Goal: Task Accomplishment & Management: Complete application form

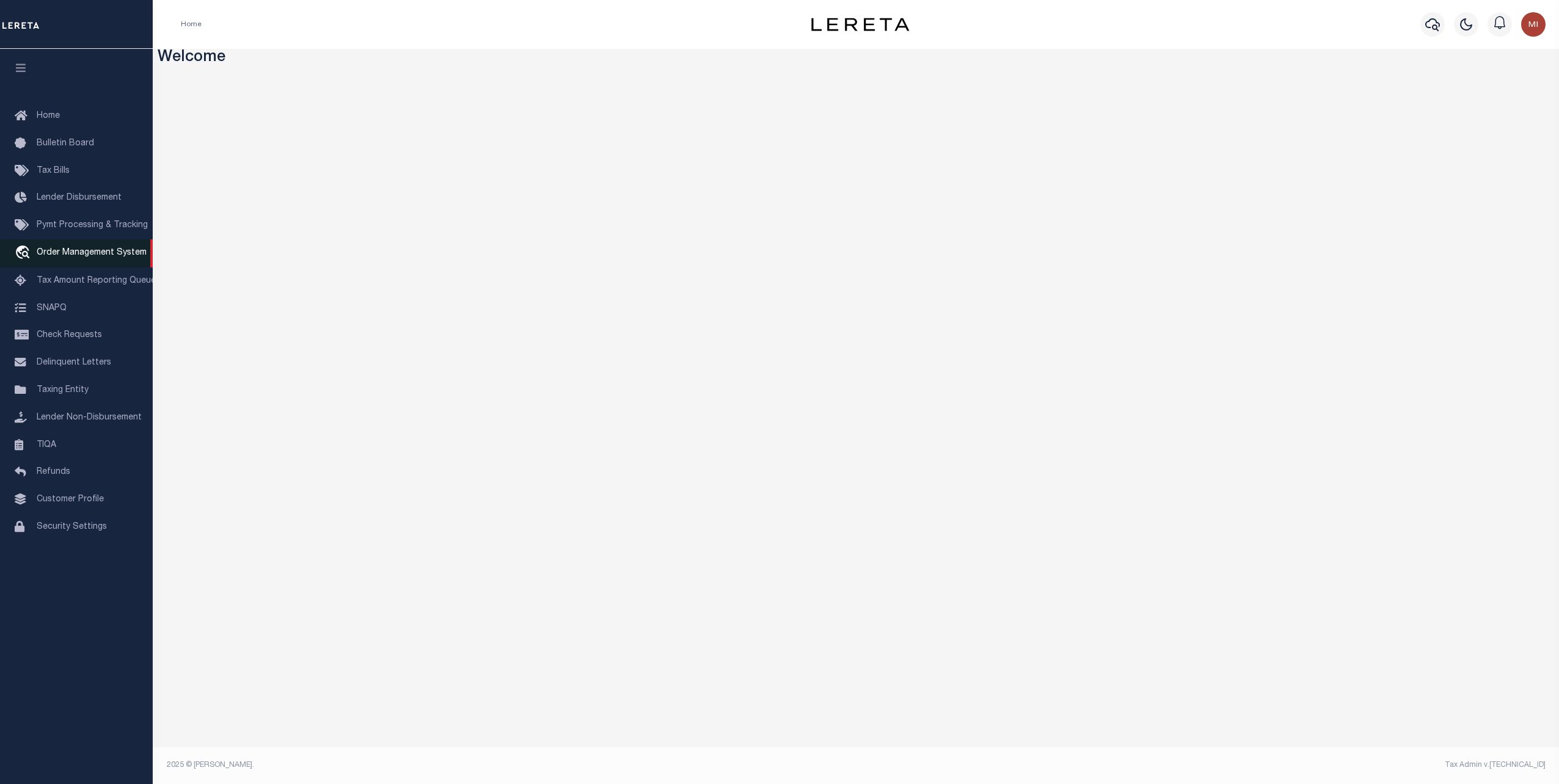
click at [79, 257] on span "Order Management System" at bounding box center [92, 253] width 110 height 8
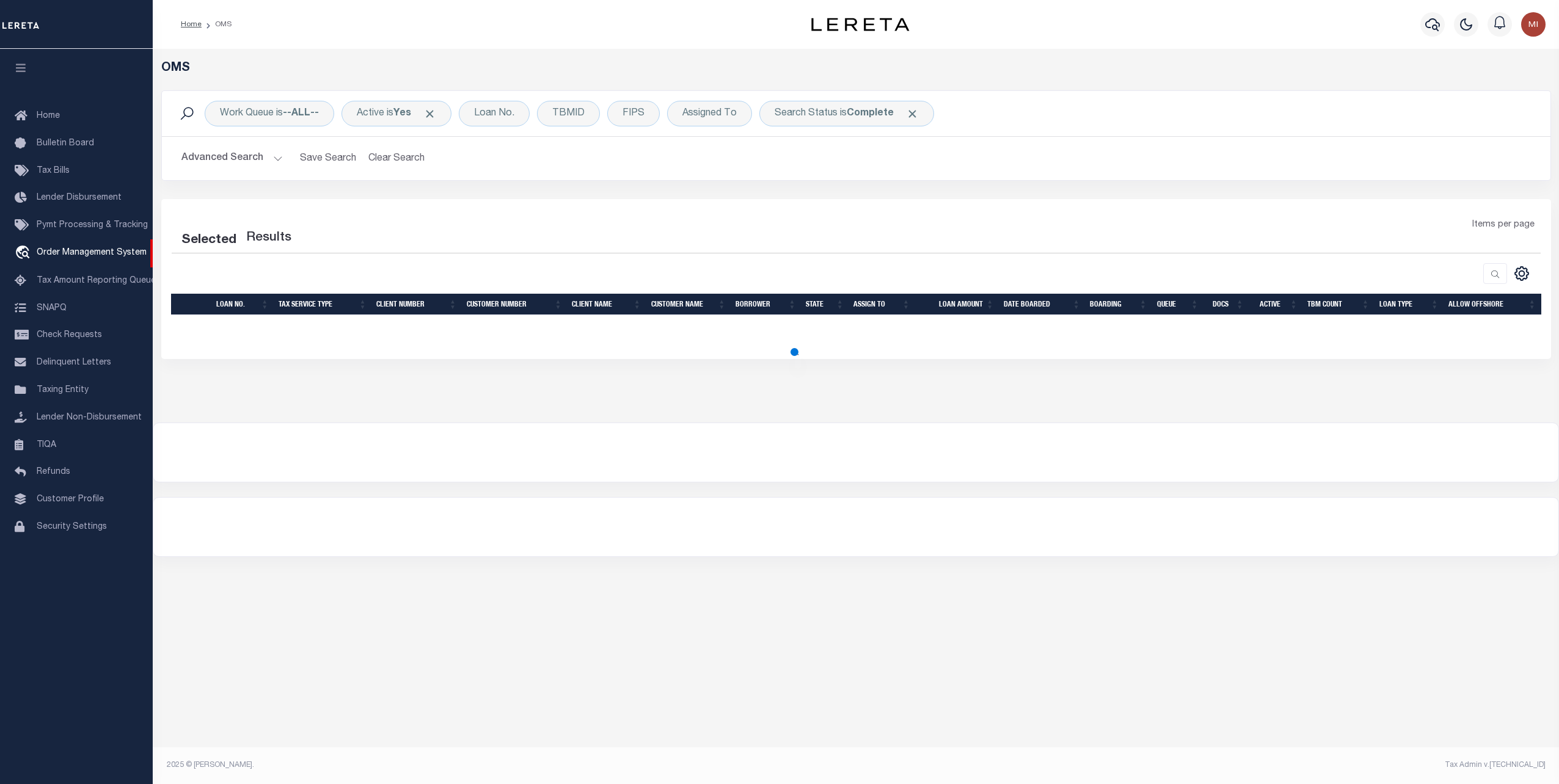
select select "200"
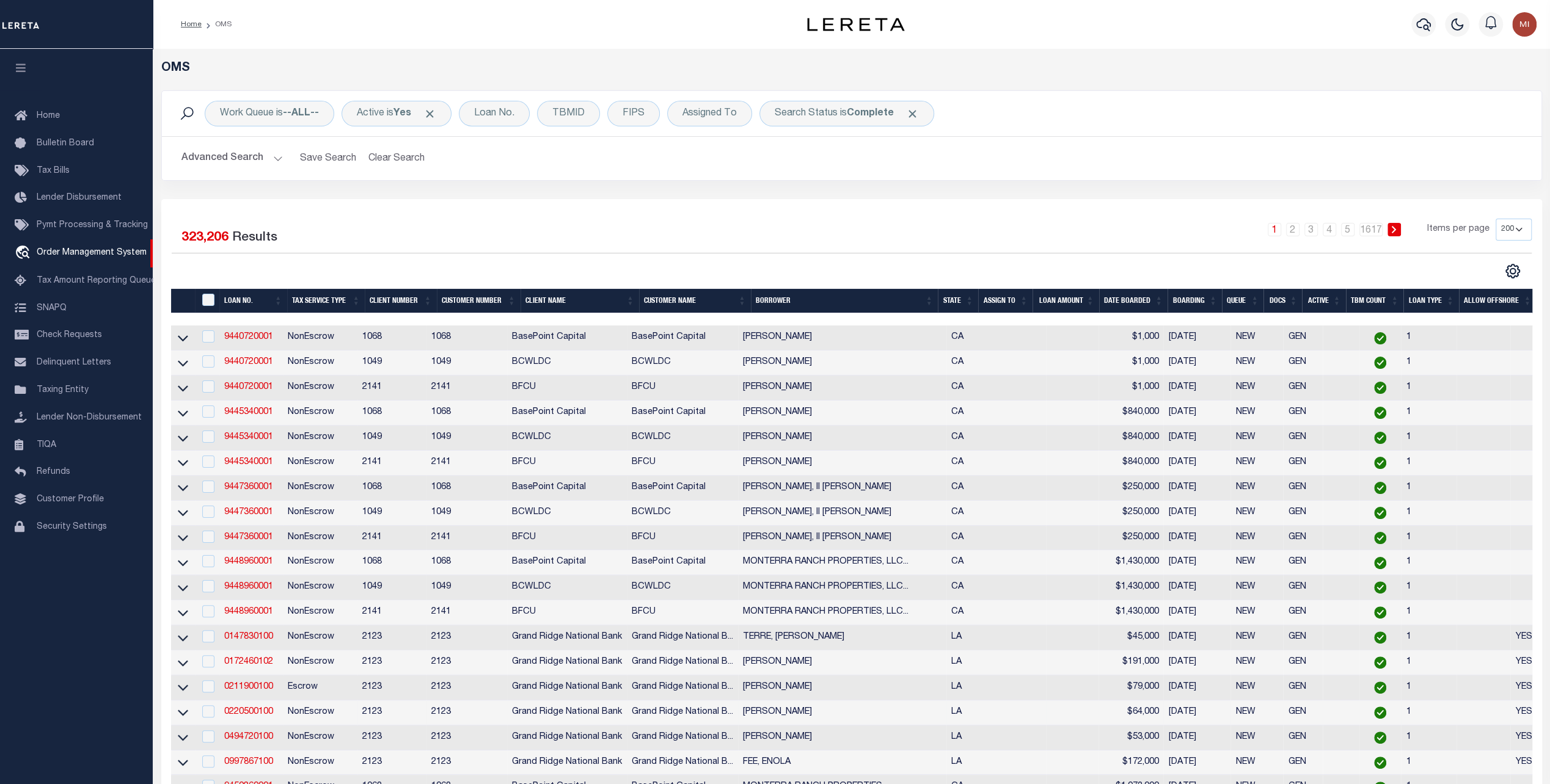
scroll to position [366, 0]
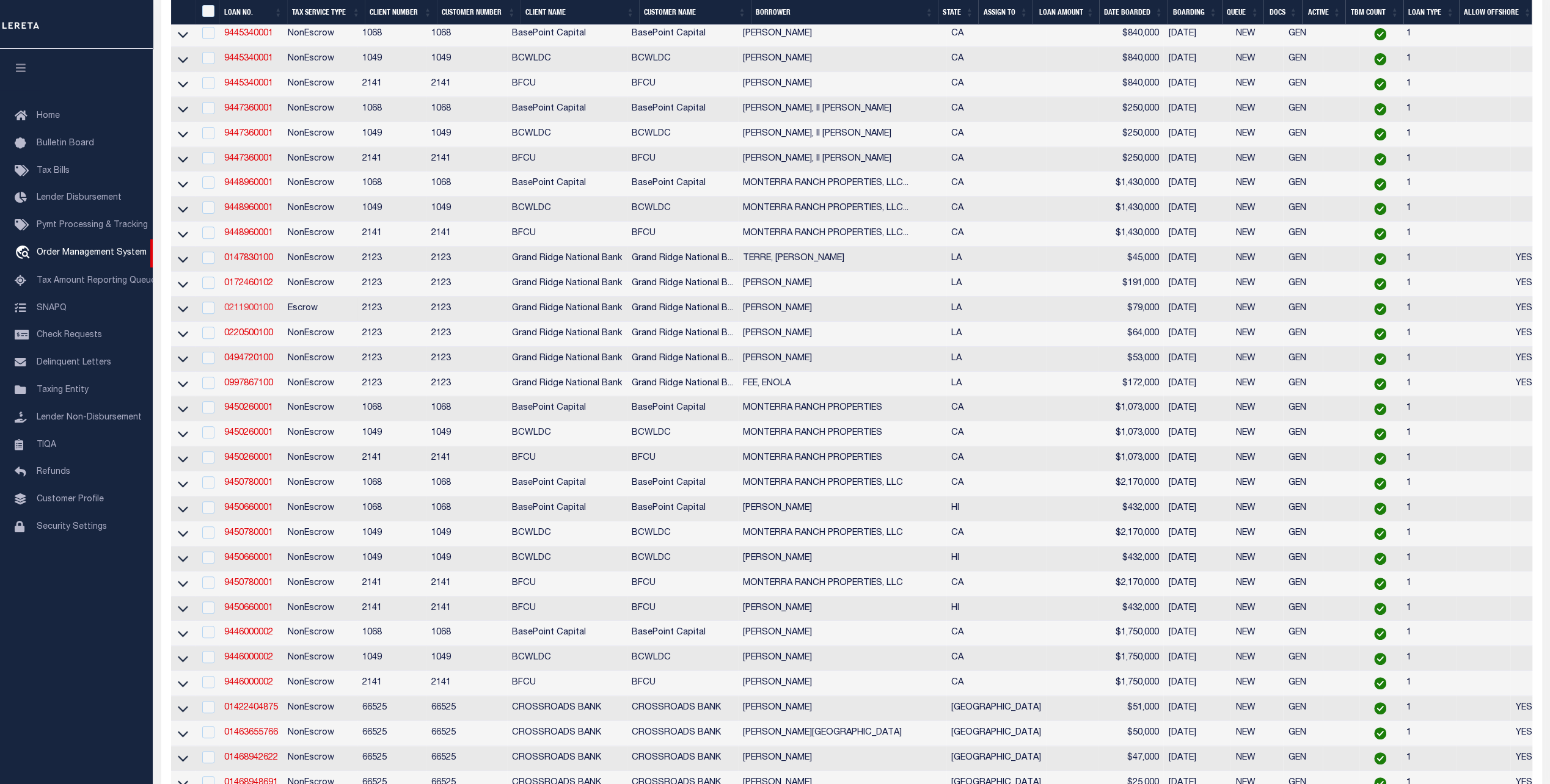
click at [255, 311] on link "0211900100" at bounding box center [249, 309] width 49 height 8
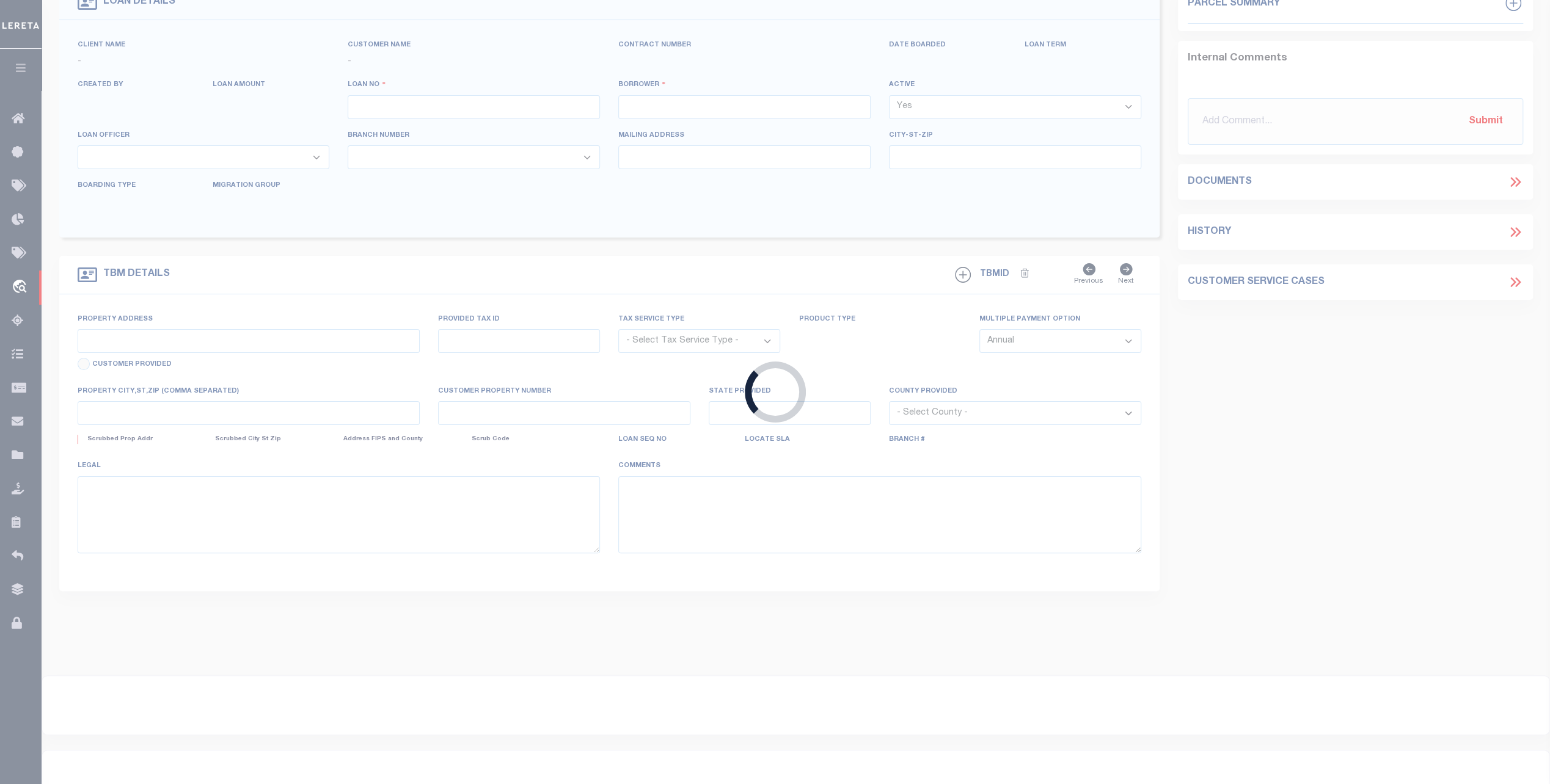
type input "0211900100"
type input "[PERSON_NAME]"
select select
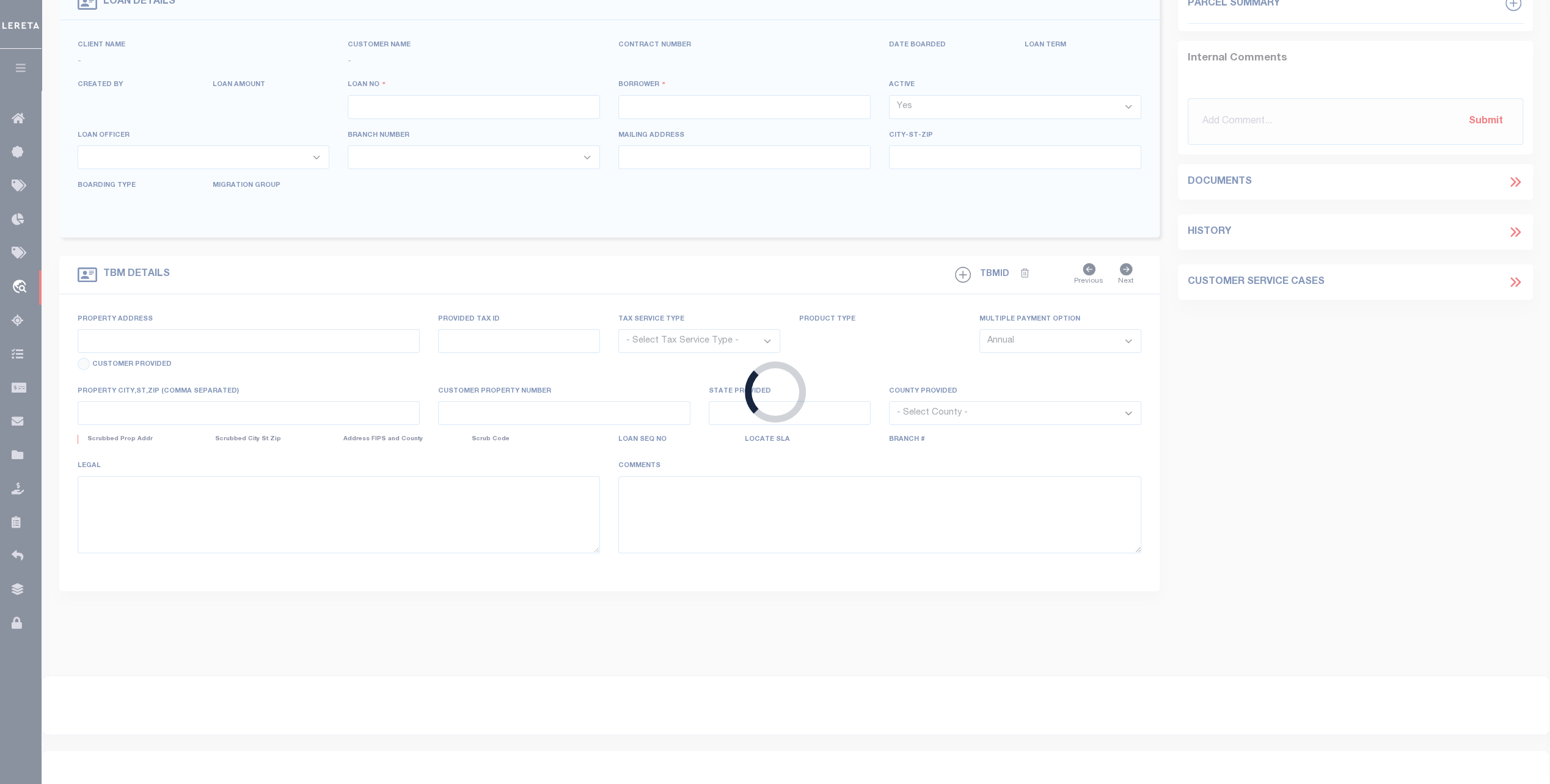
select select
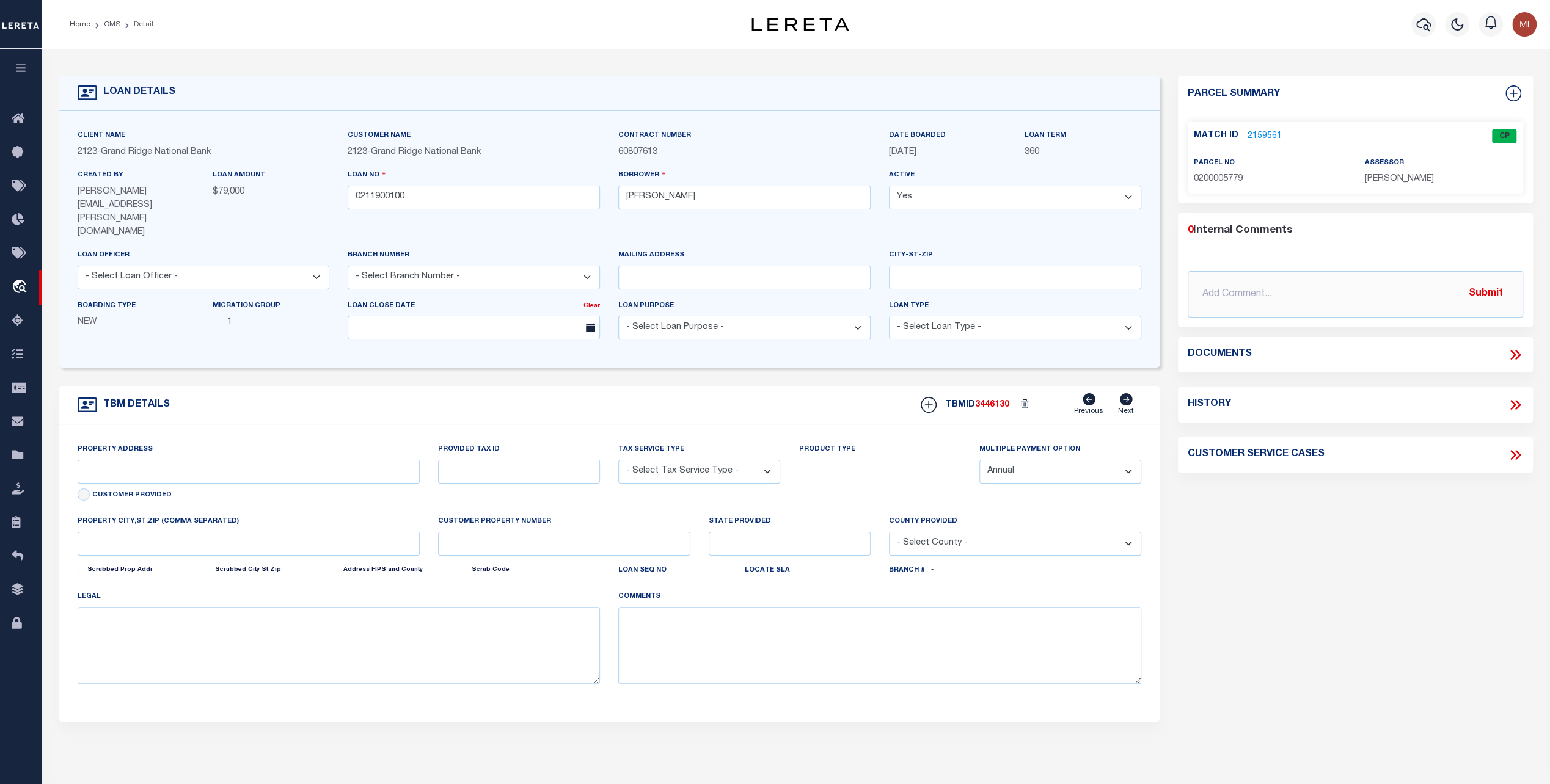
type input "[STREET_ADDRESS]"
radio input "true"
type input "0200005779"
select select "Escrow"
select select
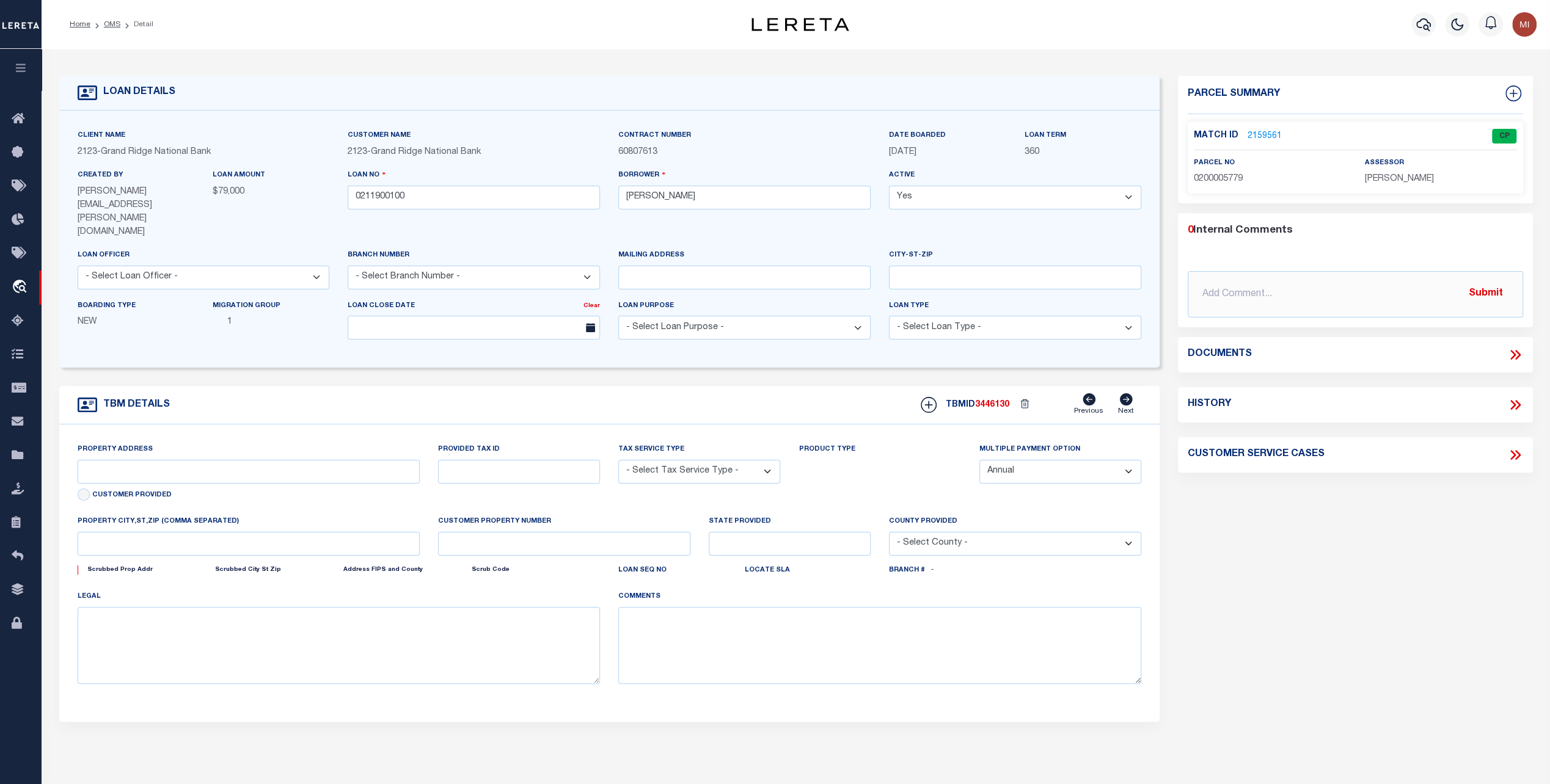
type input "GRETNA LA 700568114"
type input "0211900100"
type input "LA"
click at [24, 68] on icon "button" at bounding box center [21, 68] width 14 height 11
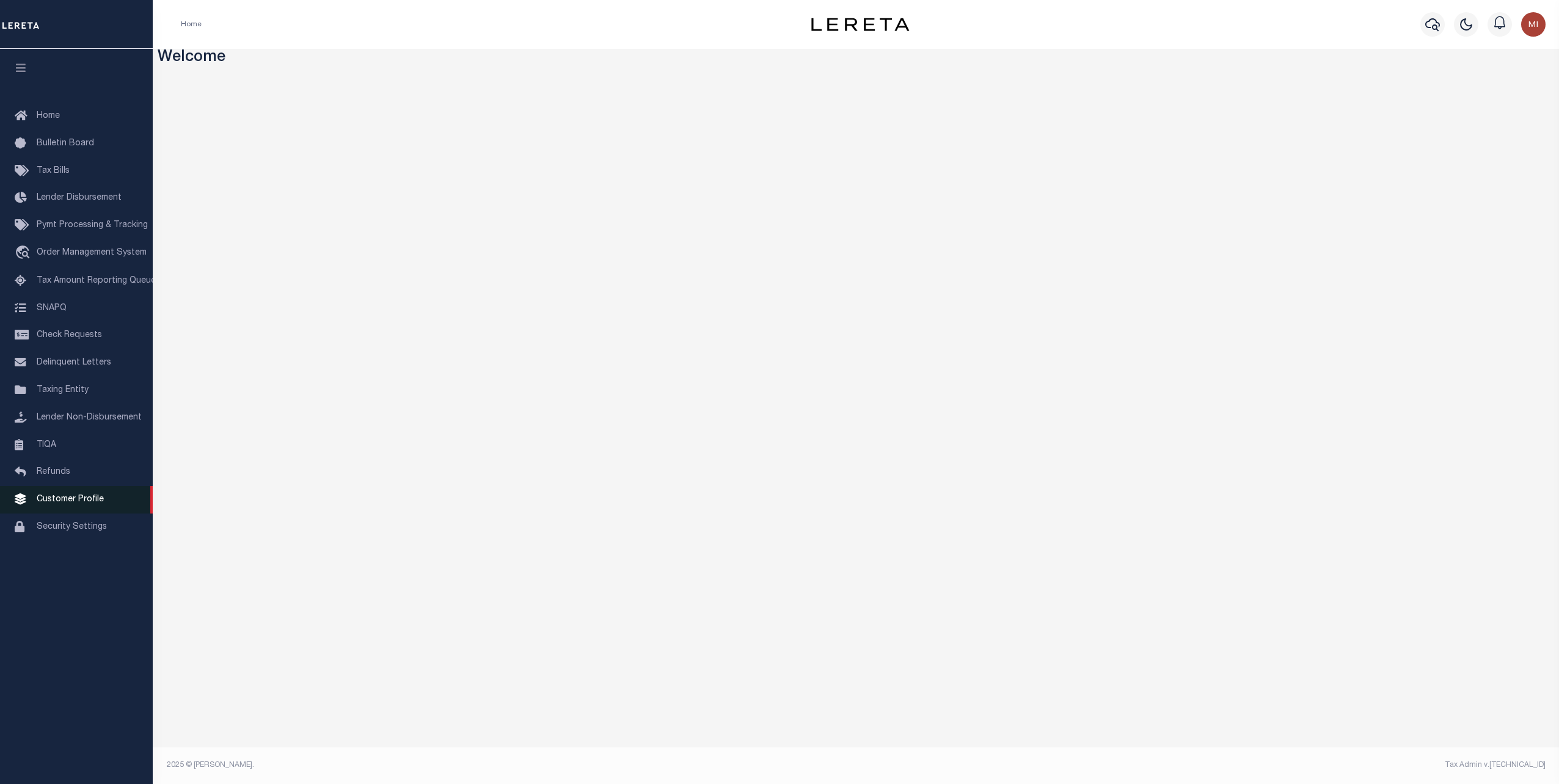
click at [54, 504] on span "Customer Profile" at bounding box center [70, 500] width 67 height 8
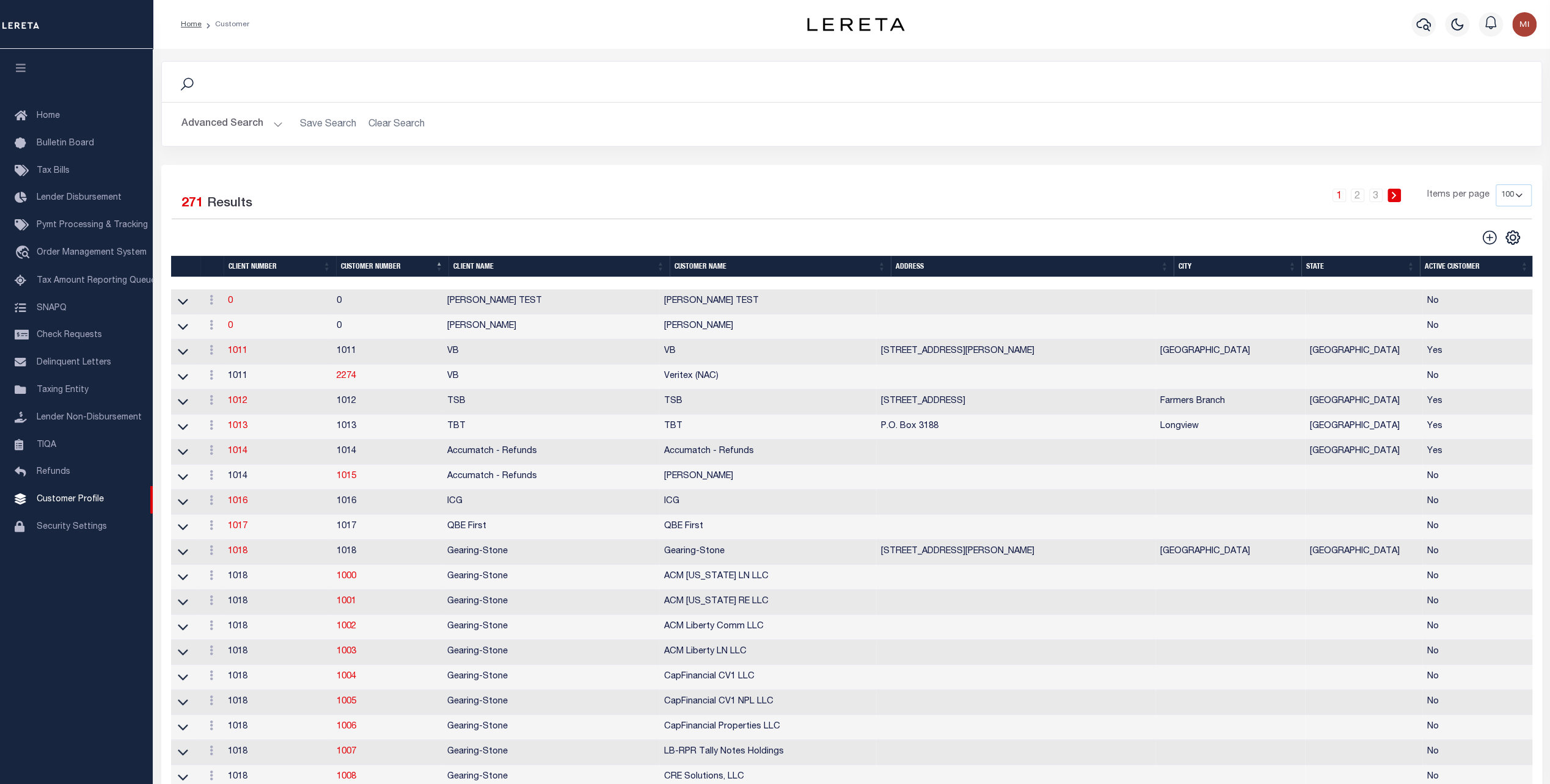
click at [252, 129] on button "Advanced Search" at bounding box center [232, 124] width 102 height 24
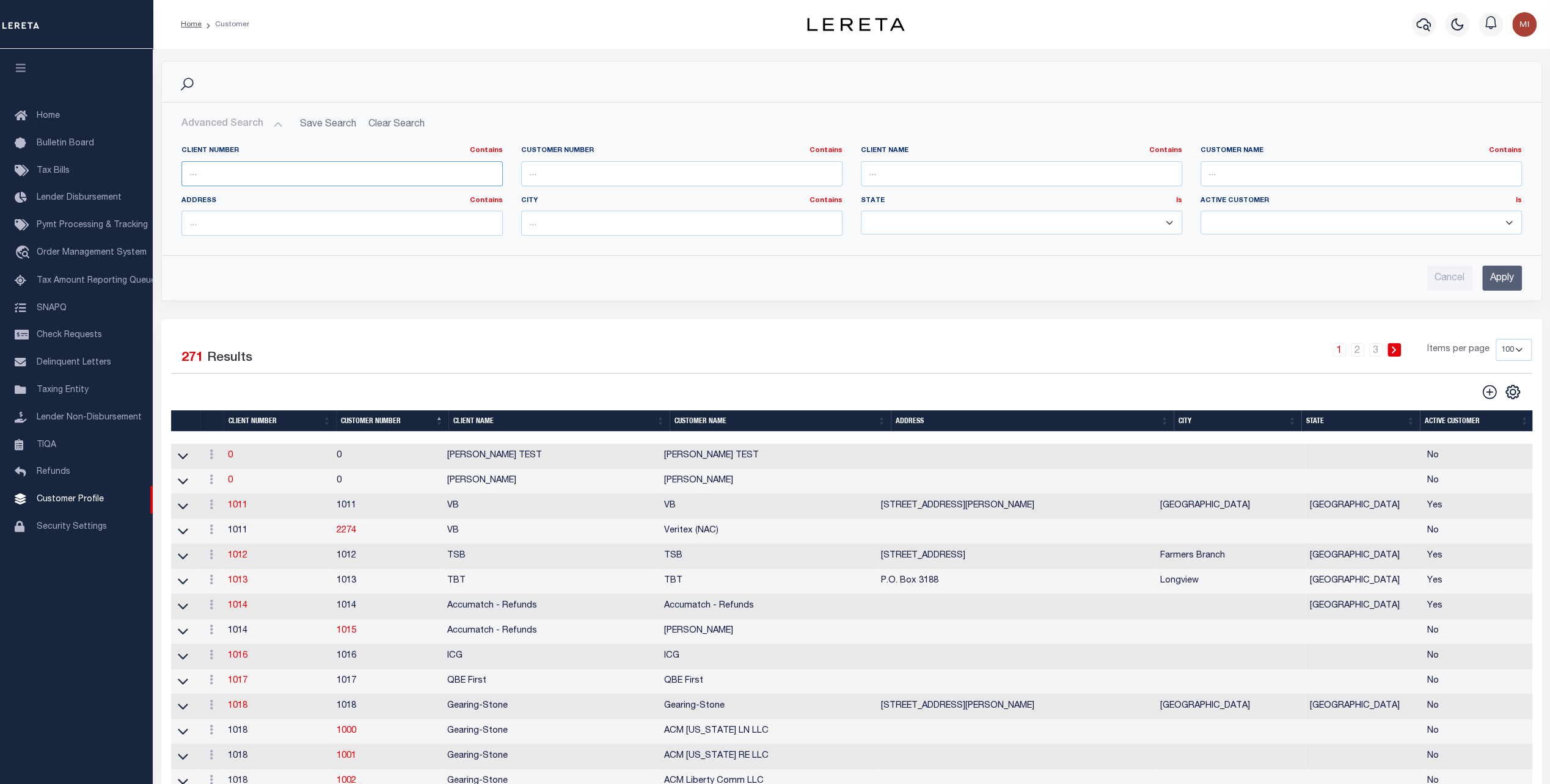
click at [234, 174] on input "text" at bounding box center [342, 174] width 321 height 25
type input "2123"
click at [1502, 275] on input "Apply" at bounding box center [1502, 278] width 40 height 25
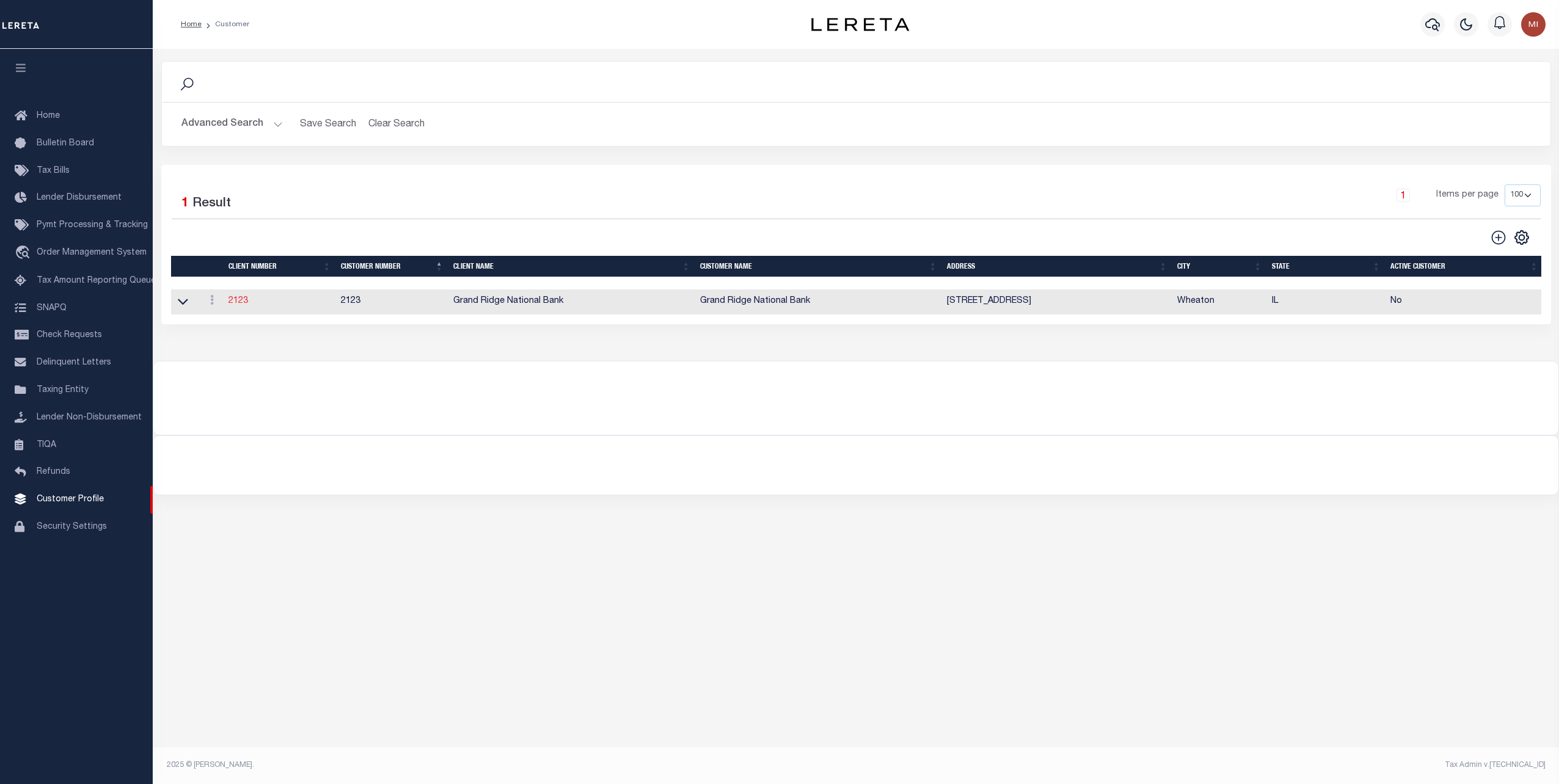
click at [243, 302] on link "2123" at bounding box center [238, 301] width 19 height 8
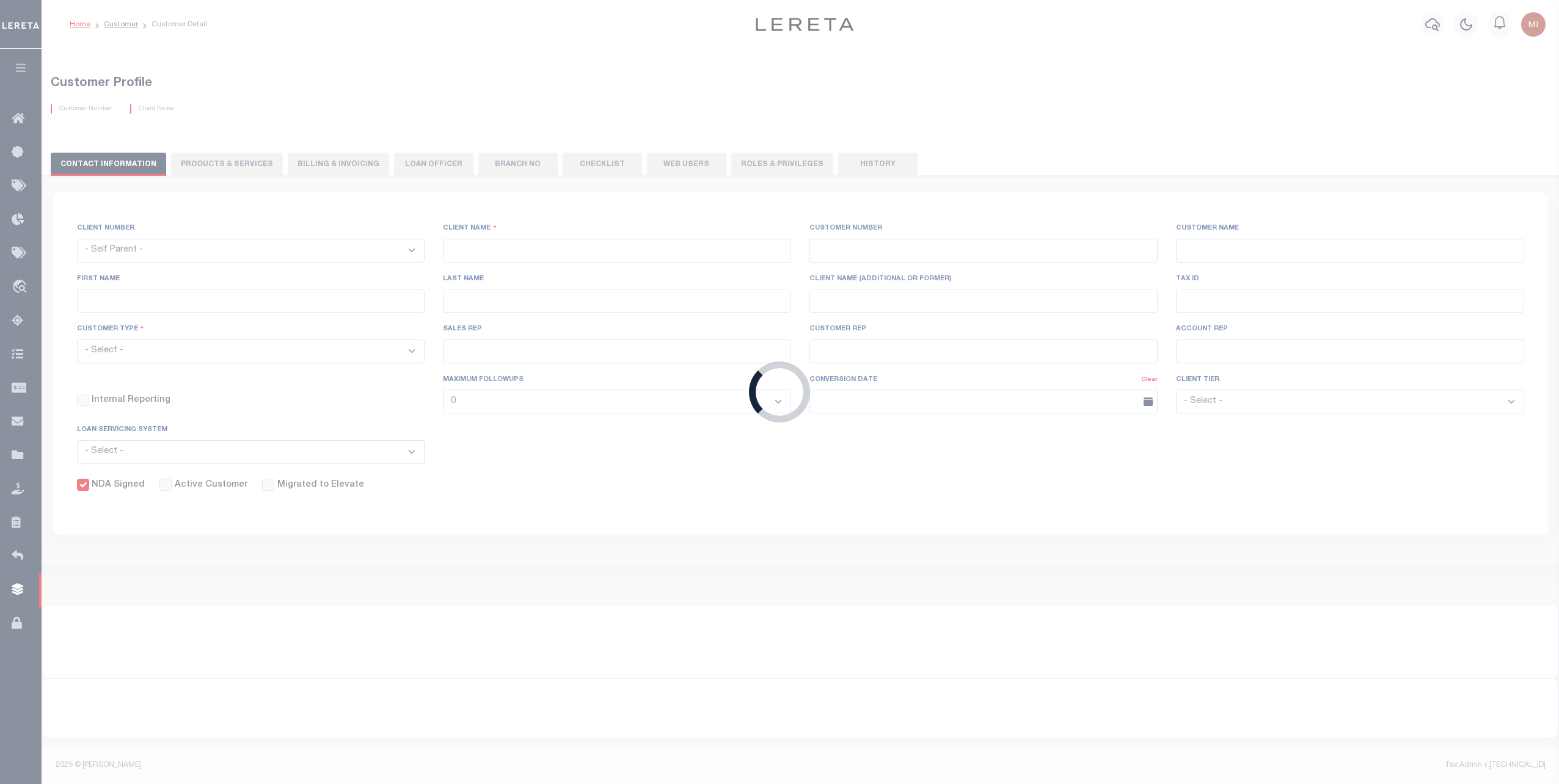
select select
type input "Grand Ridge National Bank"
type input "2123"
type input "Grand Ridge National Bank"
type input "Tony"
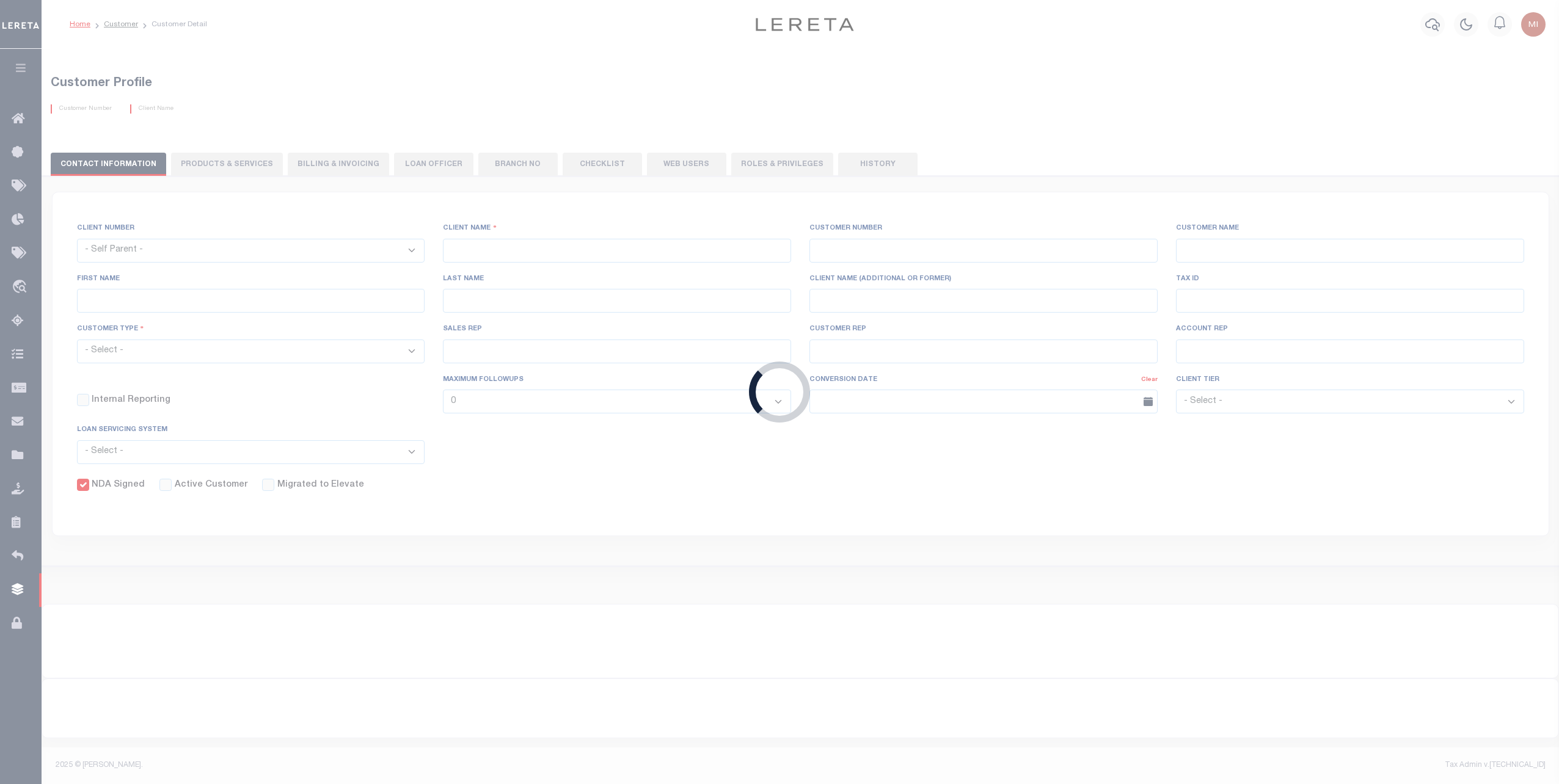
type input "Tummillo"
type input "Shannon Lynch"
checkbox input "true"
select select
type textarea "Redemptions- $25.00 $5.00 per parcel over 4"
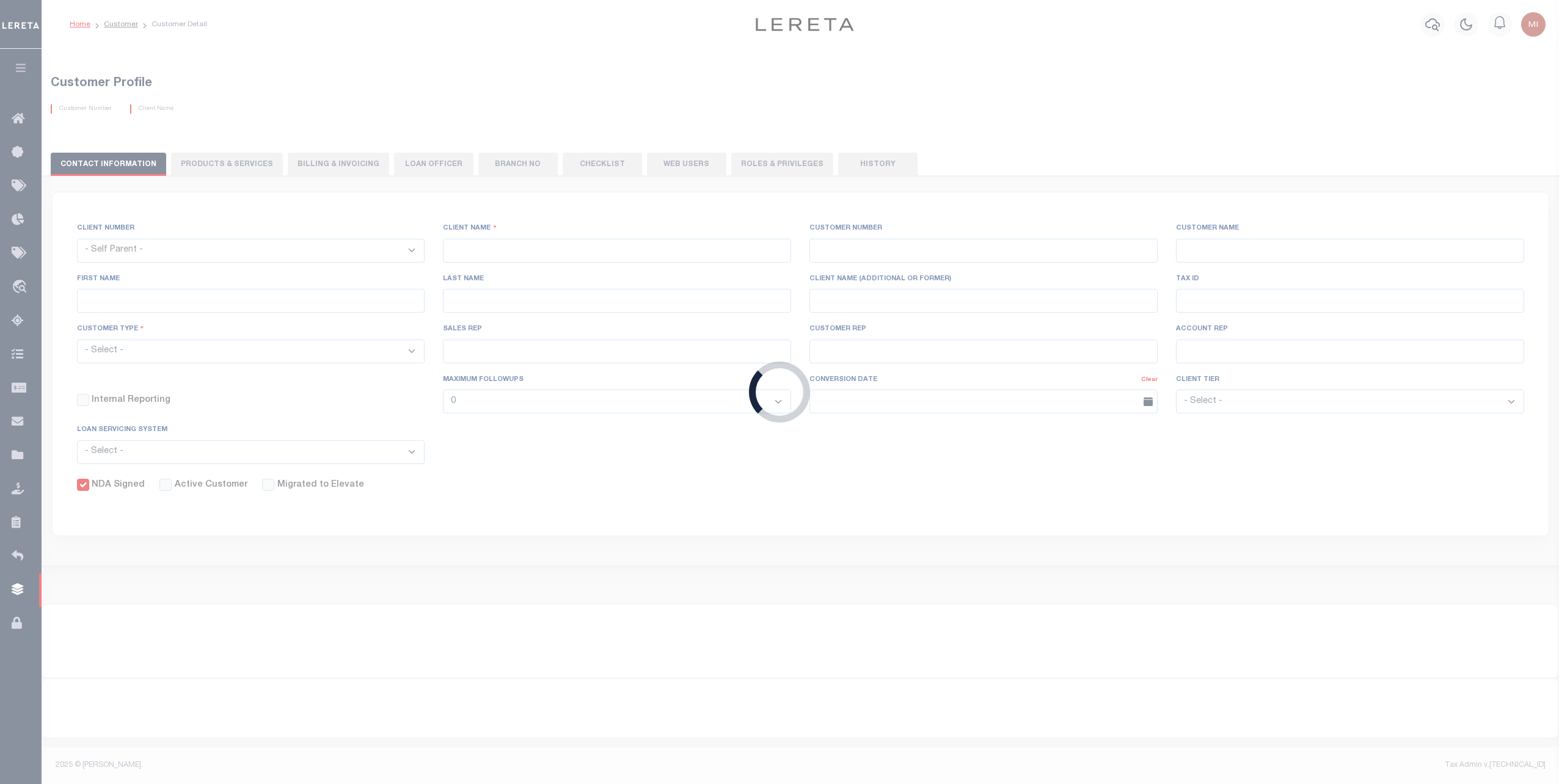
type input "4"
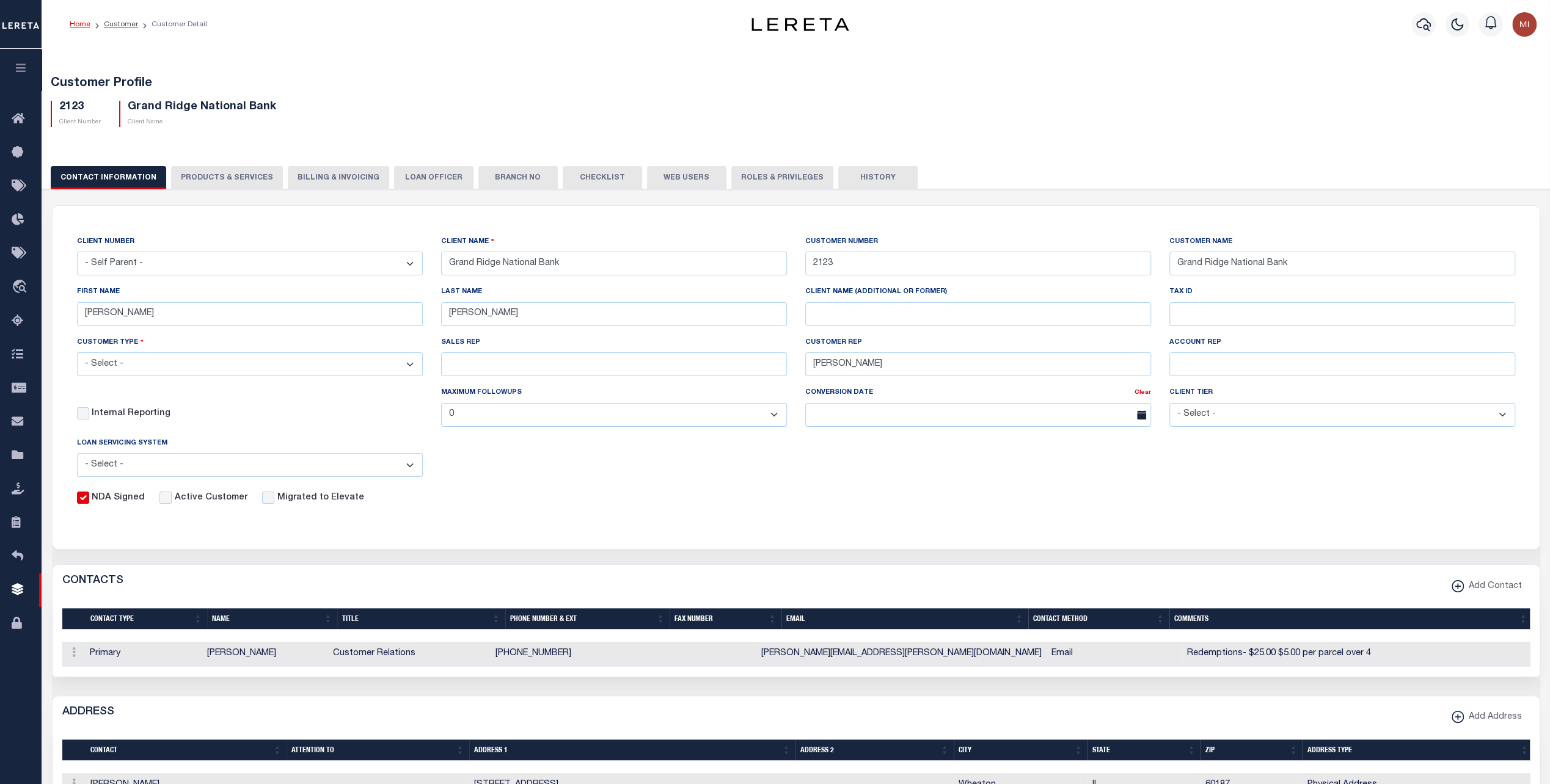
click at [210, 172] on button "PRODUCTS & SERVICES" at bounding box center [227, 177] width 112 height 23
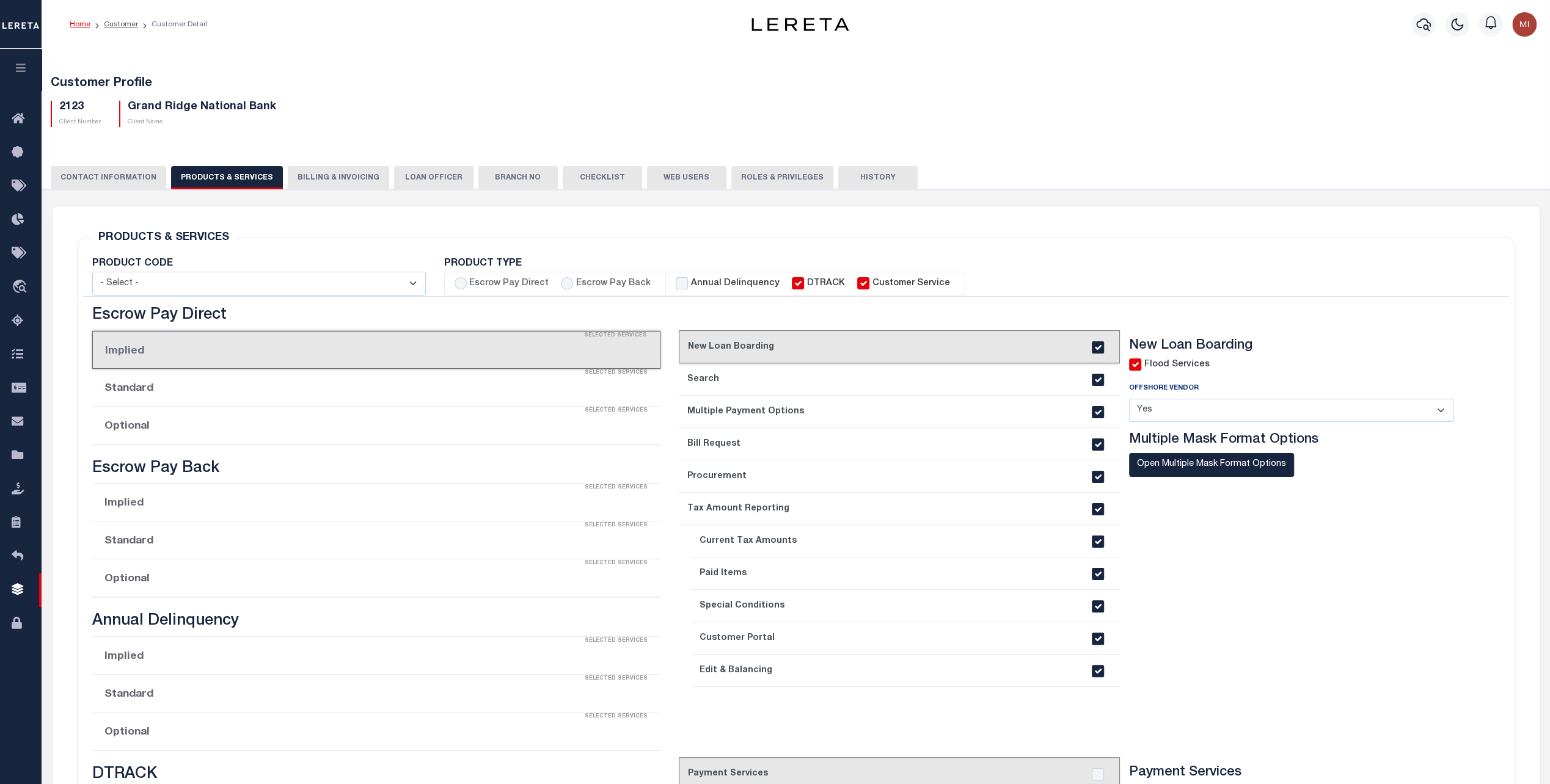
select select "STX"
radio input "true"
checkbox input "true"
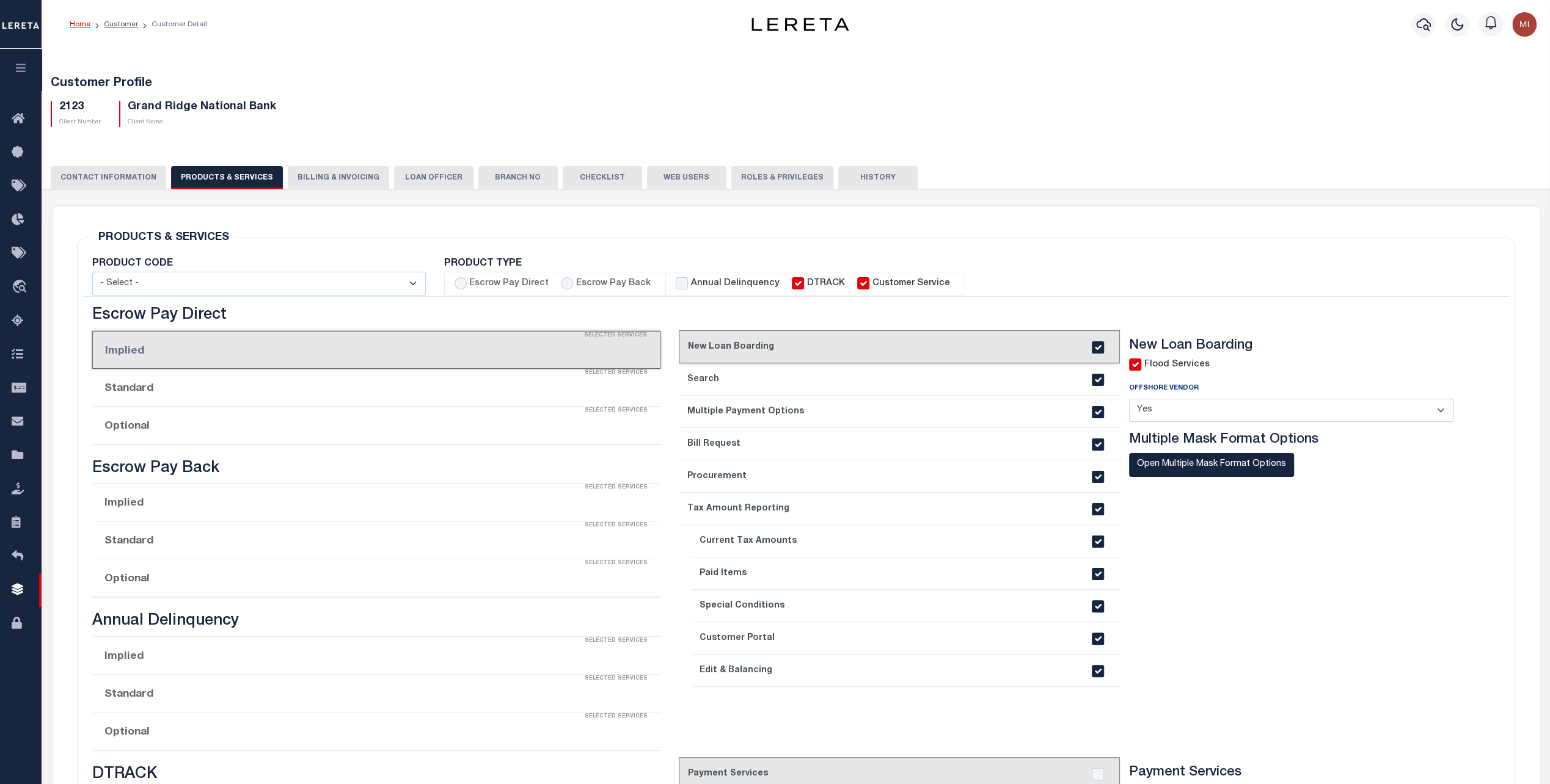
checkbox input "true"
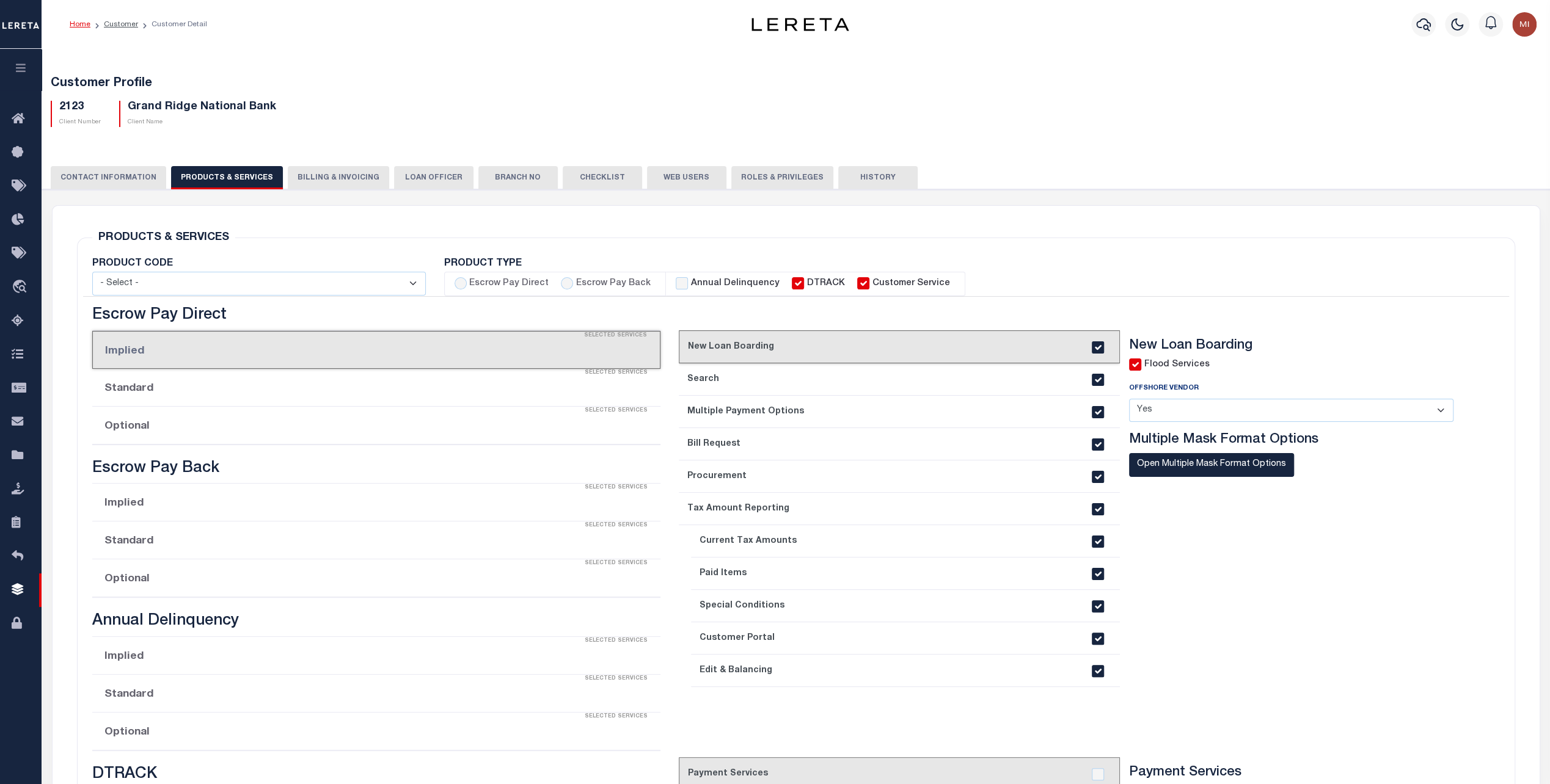
checkbox input "true"
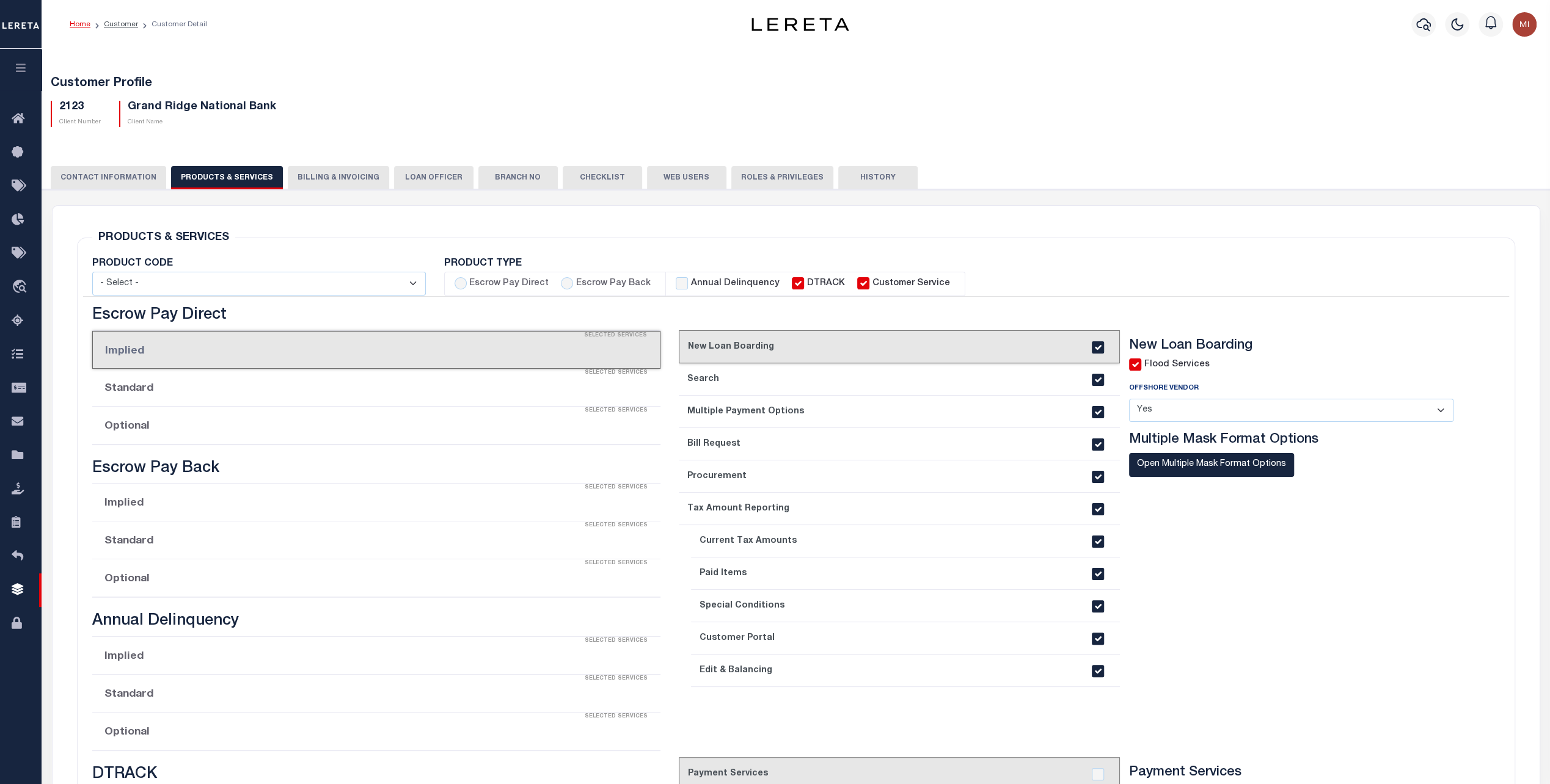
checkbox input "true"
type textarea "Redemptions- $25.00 $5.00 per parcel over 4"
